Goal: Task Accomplishment & Management: Manage account settings

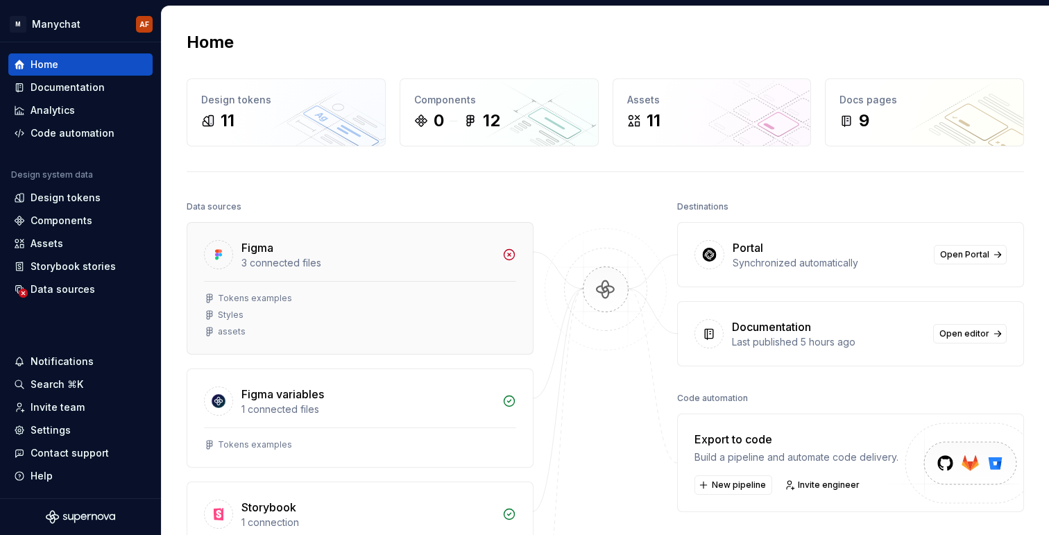
click at [488, 255] on div "Figma" at bounding box center [367, 247] width 253 height 17
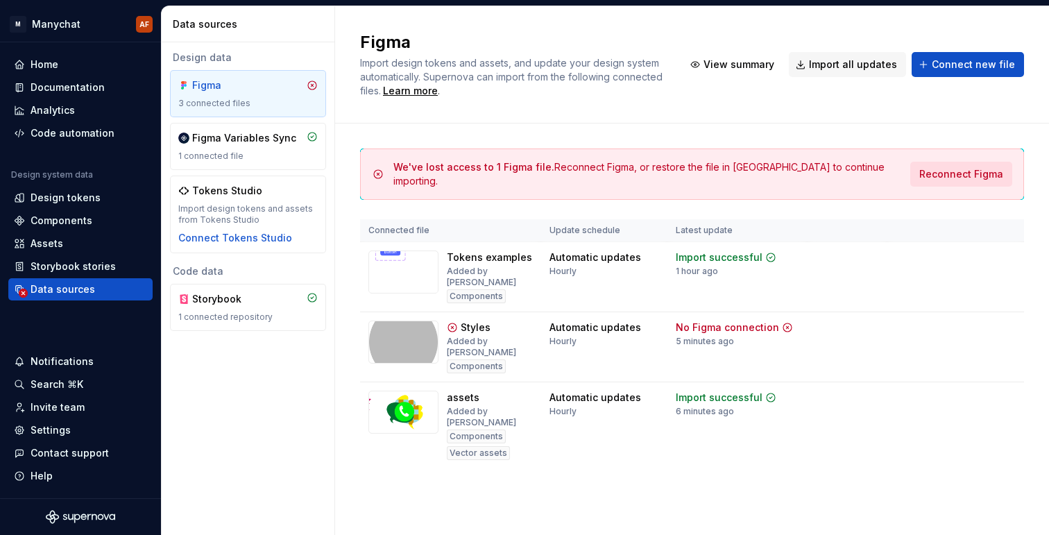
click at [963, 170] on span "Reconnect Figma" at bounding box center [961, 174] width 84 height 14
click at [0, 0] on html "M Manychat AF Home Documentation Analytics Code automation Design system data D…" at bounding box center [524, 267] width 1049 height 535
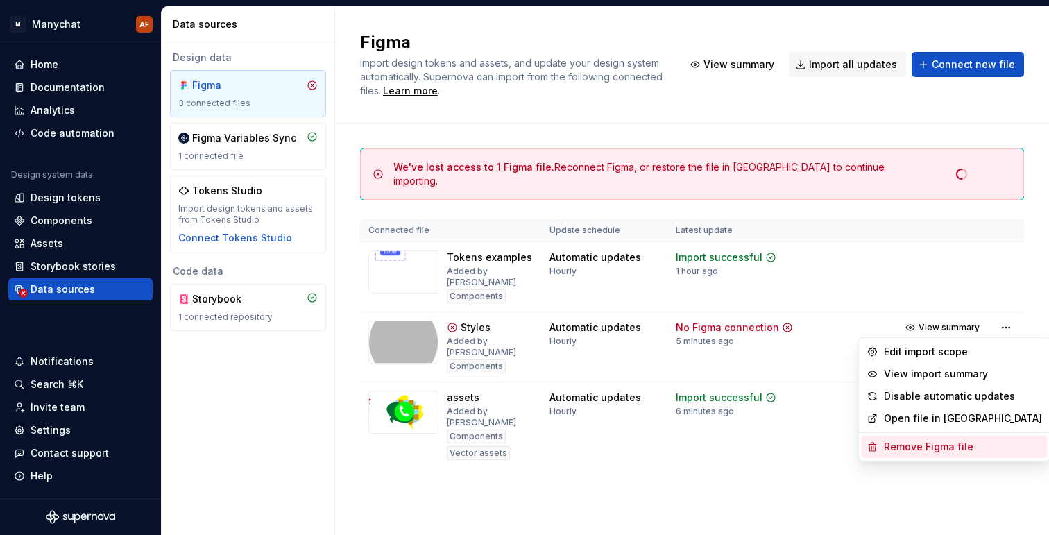
click at [951, 449] on div "Remove Figma file" at bounding box center [963, 447] width 158 height 14
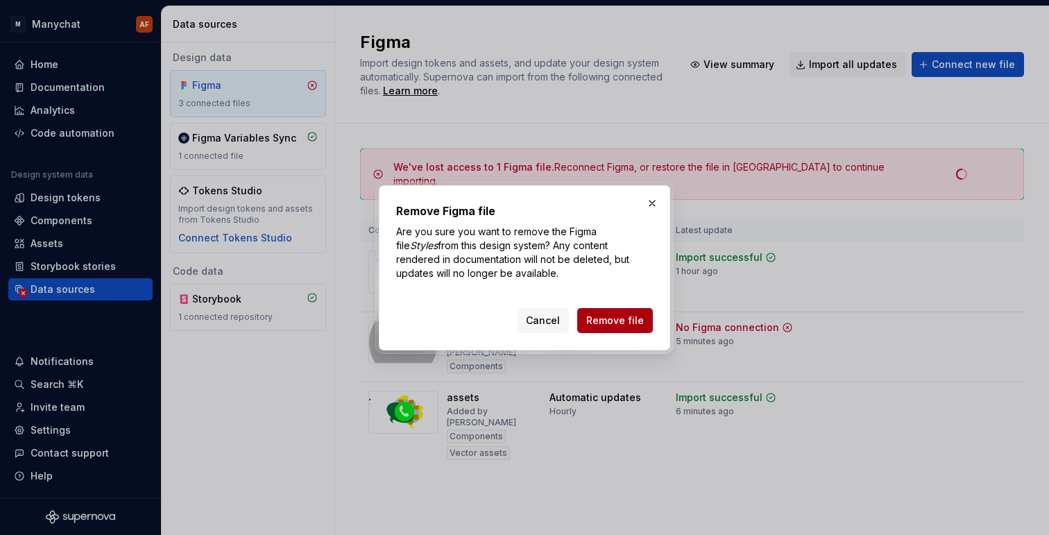
click at [631, 323] on span "Remove file" at bounding box center [615, 321] width 58 height 14
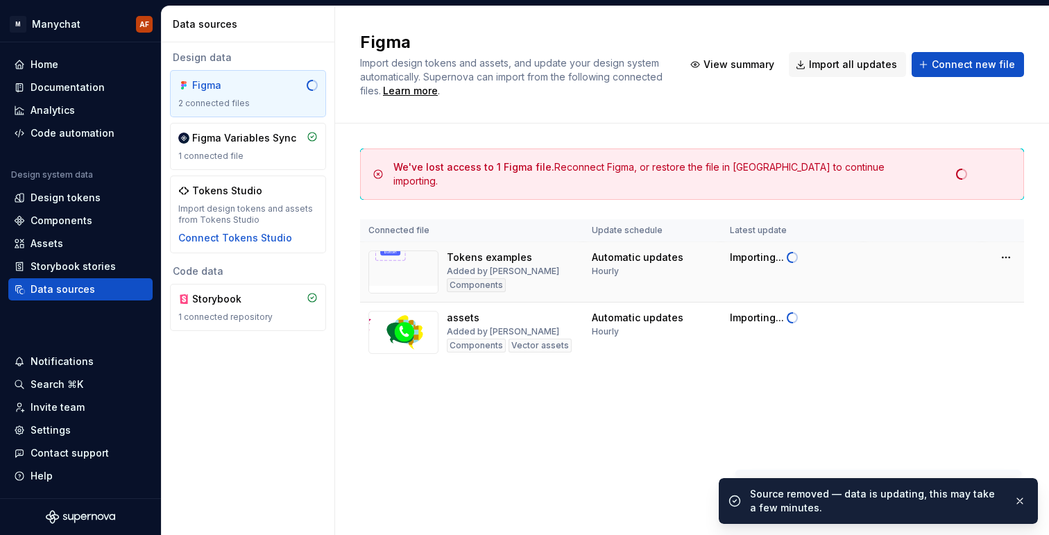
click at [860, 260] on td "Importing..." at bounding box center [793, 272] width 142 height 60
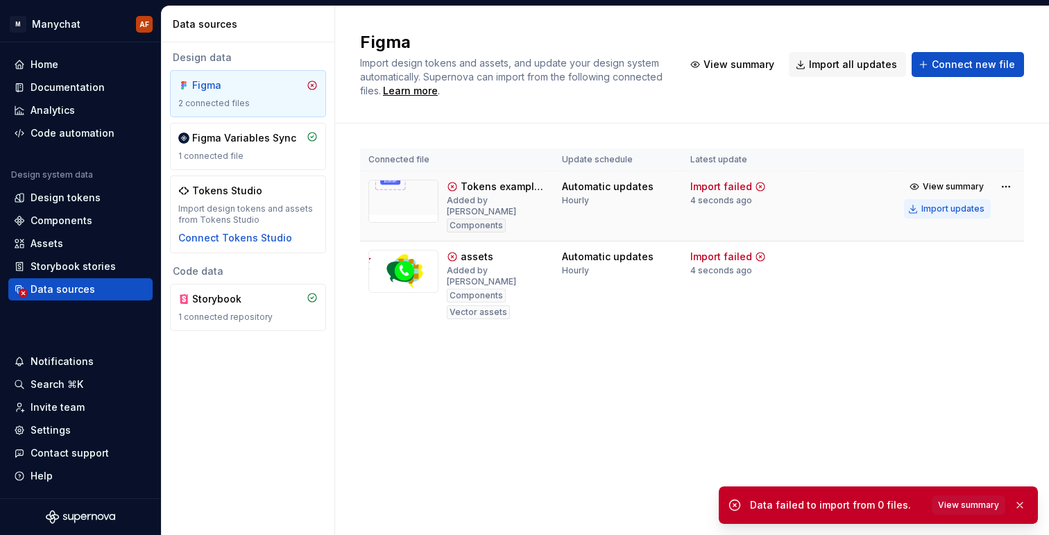
click at [946, 210] on div "Import updates" at bounding box center [953, 208] width 63 height 11
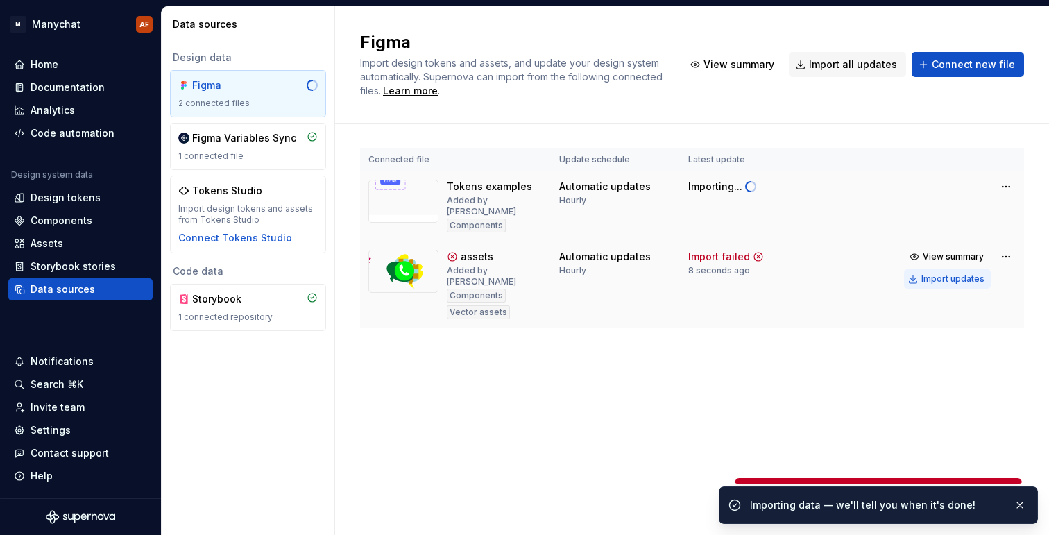
click at [944, 273] on div "Import updates" at bounding box center [953, 278] width 63 height 11
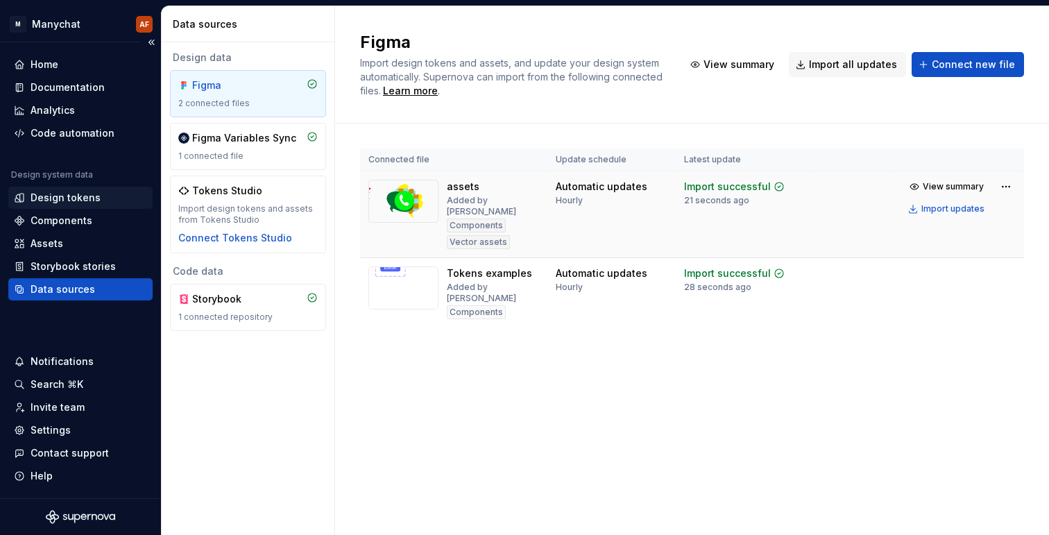
click at [65, 198] on div "Design tokens" at bounding box center [66, 198] width 70 height 14
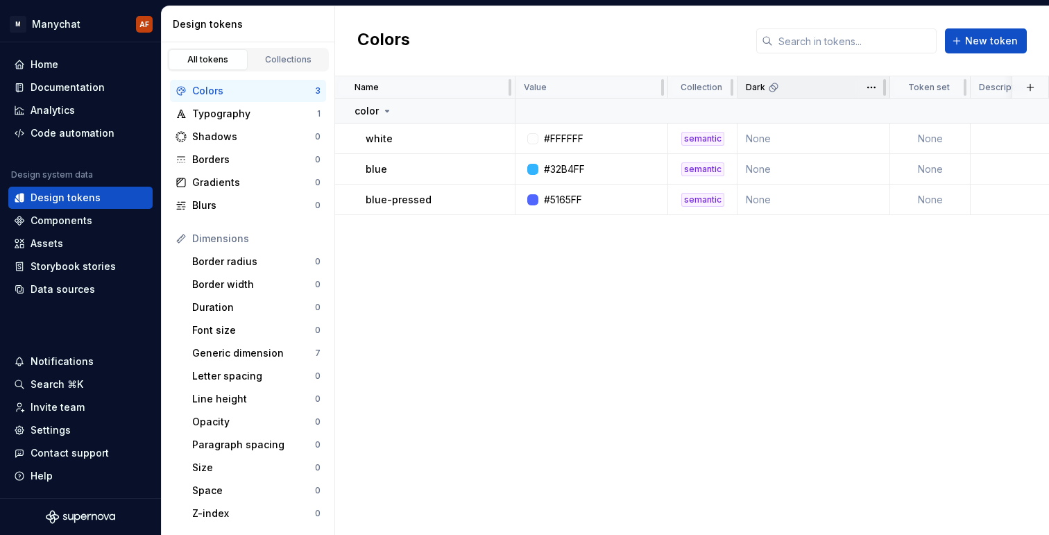
click at [772, 90] on icon at bounding box center [773, 87] width 11 height 11
click at [772, 89] on icon at bounding box center [773, 87] width 11 height 11
click at [872, 90] on html "M Manychat AF Home Documentation Analytics Code automation Design system data D…" at bounding box center [524, 267] width 1049 height 535
click at [828, 279] on html "M Manychat AF Home Documentation Analytics Code automation Design system data D…" at bounding box center [524, 267] width 1049 height 535
click at [595, 104] on td at bounding box center [880, 111] width 729 height 25
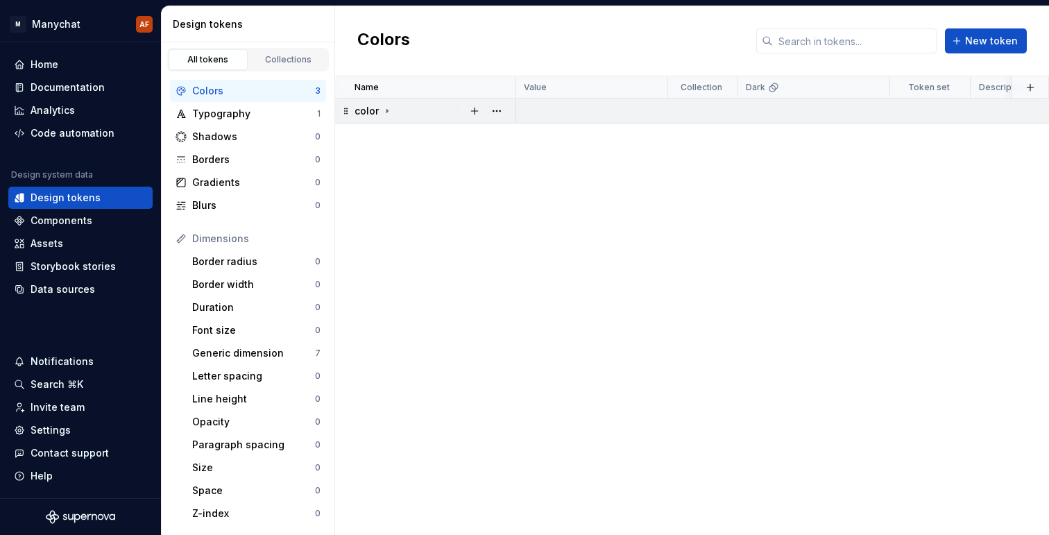
click at [559, 113] on td at bounding box center [880, 111] width 729 height 25
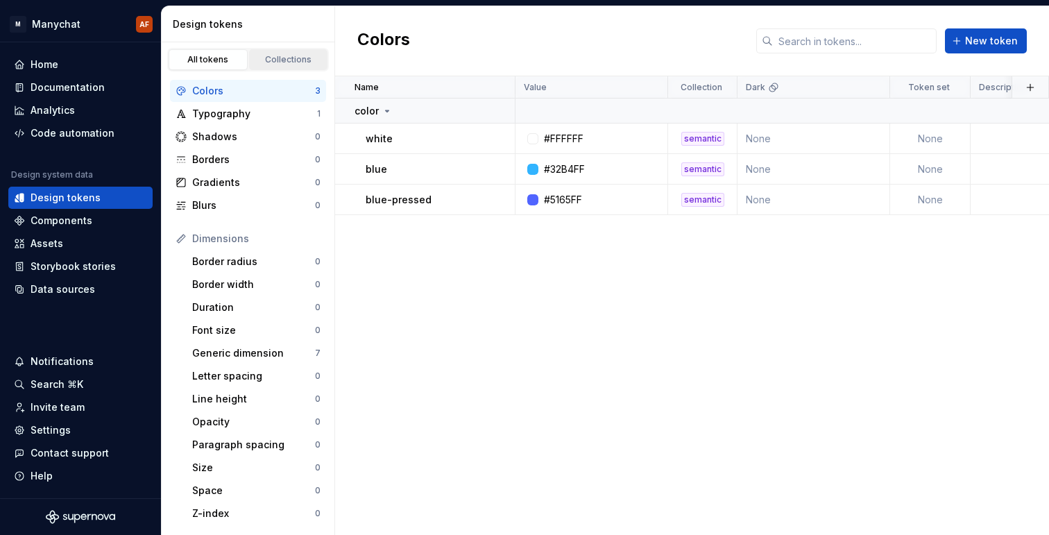
click at [280, 63] on div "Collections" at bounding box center [288, 59] width 69 height 11
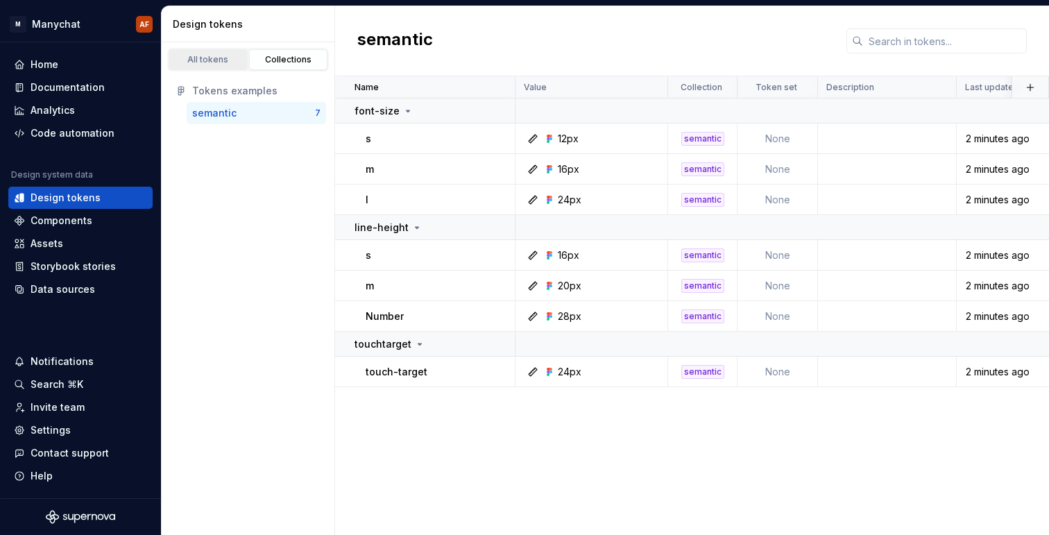
click at [220, 62] on div "All tokens" at bounding box center [207, 59] width 69 height 11
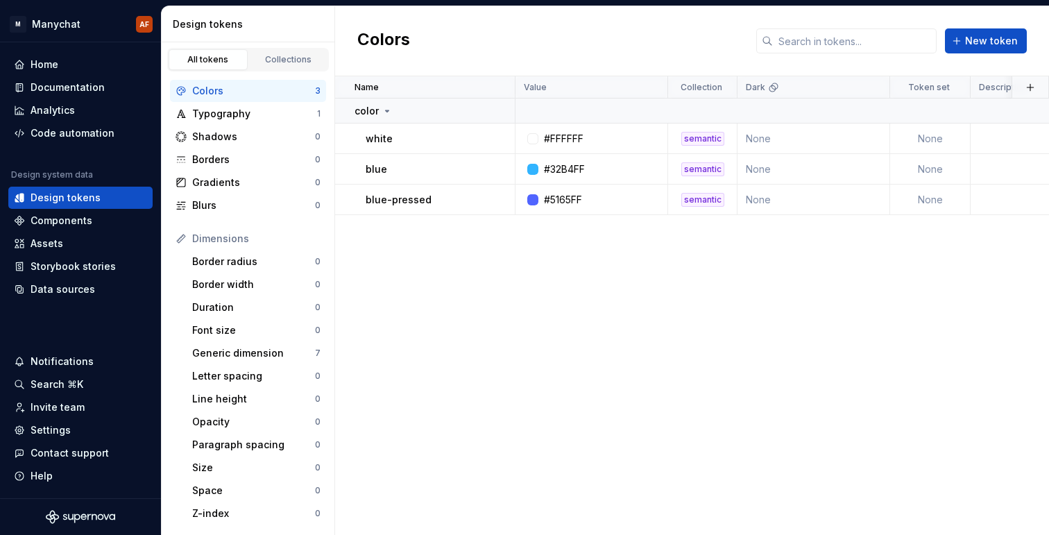
click at [239, 94] on div "Colors" at bounding box center [253, 91] width 123 height 14
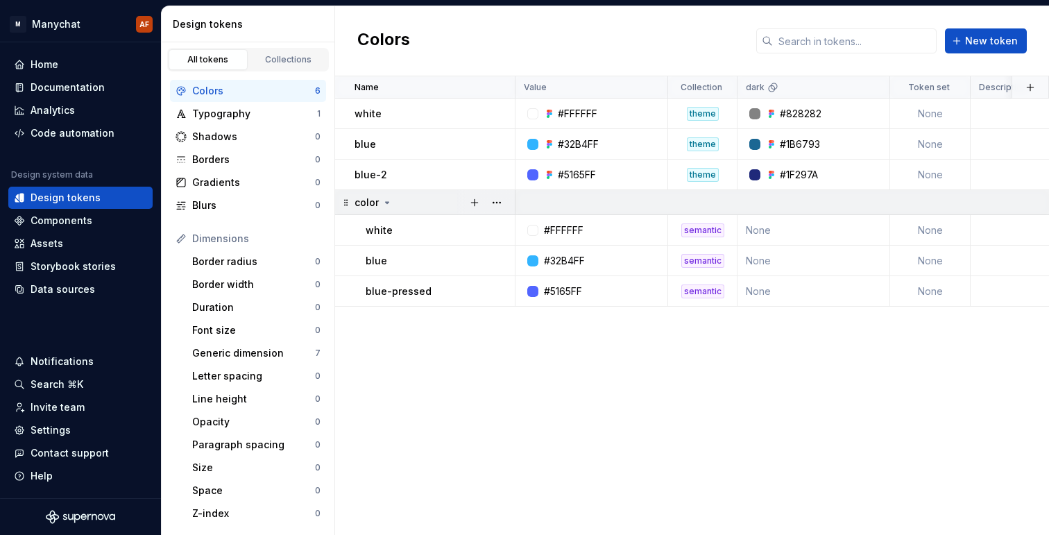
click at [384, 205] on icon at bounding box center [387, 202] width 11 height 11
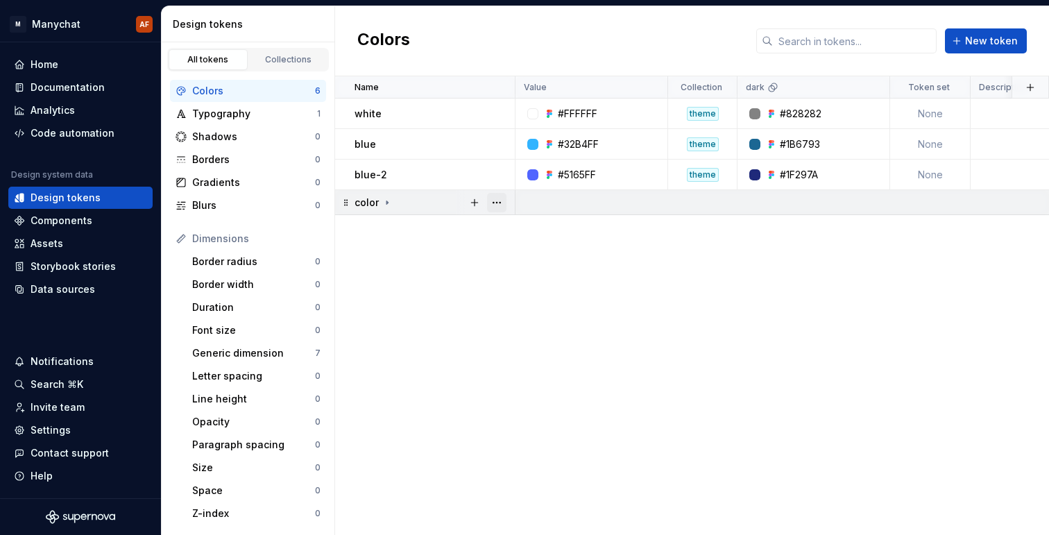
click at [502, 205] on button "button" at bounding box center [496, 202] width 19 height 19
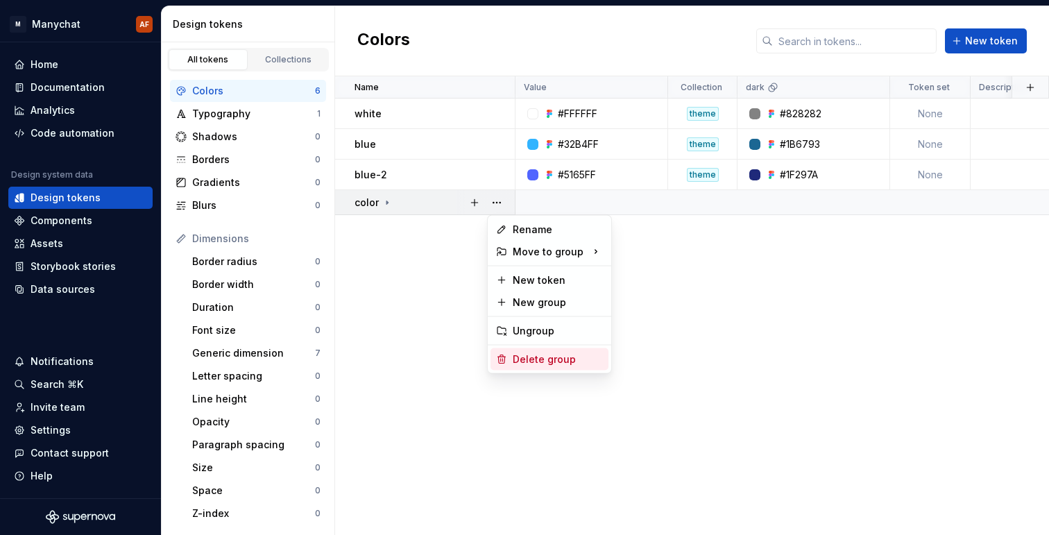
click at [541, 368] on div "Delete group" at bounding box center [550, 359] width 118 height 22
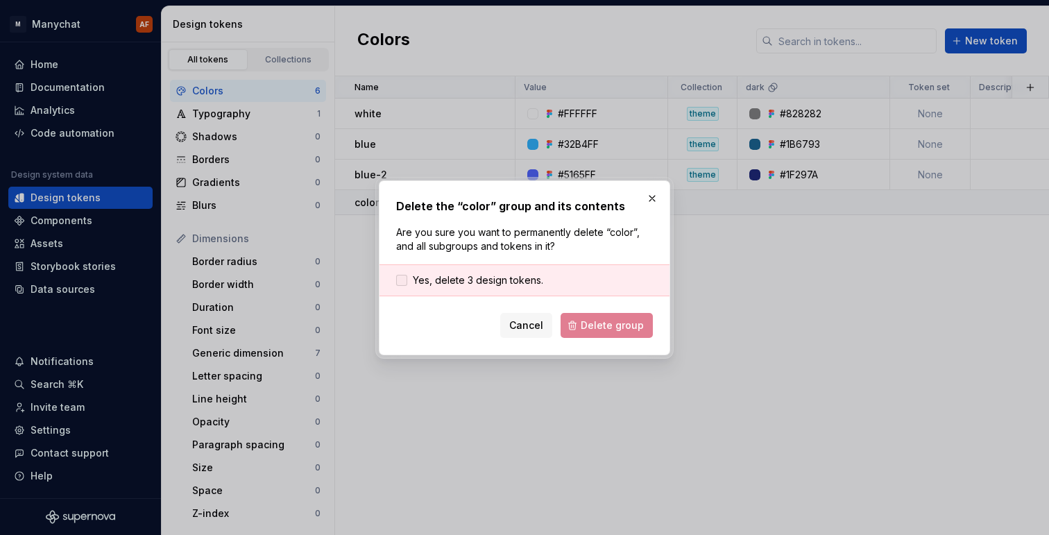
click at [503, 273] on span "Yes, delete 3 design tokens." at bounding box center [478, 280] width 130 height 14
click at [604, 333] on button "Delete group" at bounding box center [607, 325] width 92 height 25
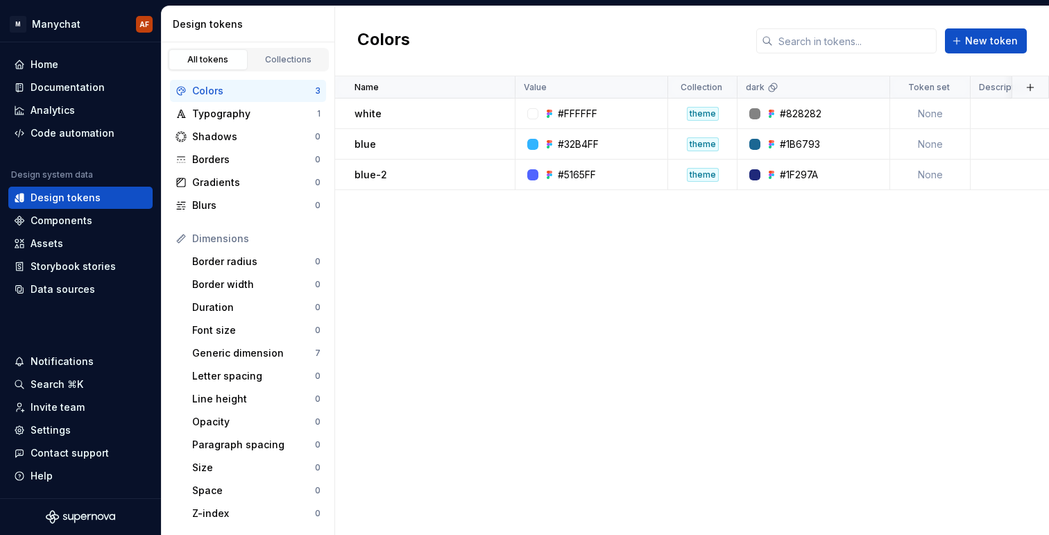
click at [606, 323] on div "Name Value Collection dark Token set Description Last updated white #FFFFFF the…" at bounding box center [692, 305] width 714 height 459
click at [276, 353] on div "Generic dimension" at bounding box center [253, 353] width 123 height 14
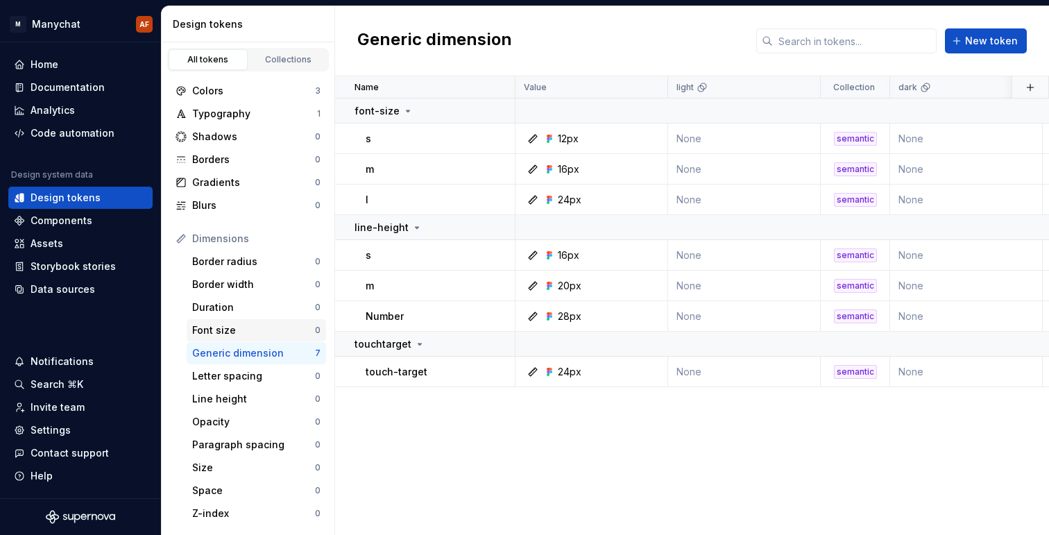
click at [278, 327] on div "Font size" at bounding box center [253, 330] width 123 height 14
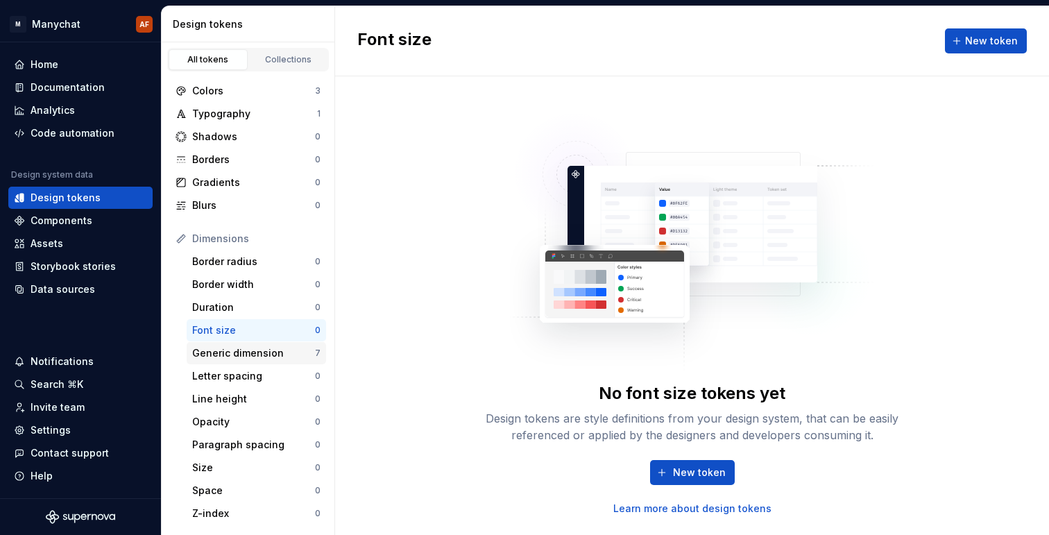
click at [265, 351] on div "Generic dimension" at bounding box center [253, 353] width 123 height 14
